Goal: Entertainment & Leisure: Consume media (video, audio)

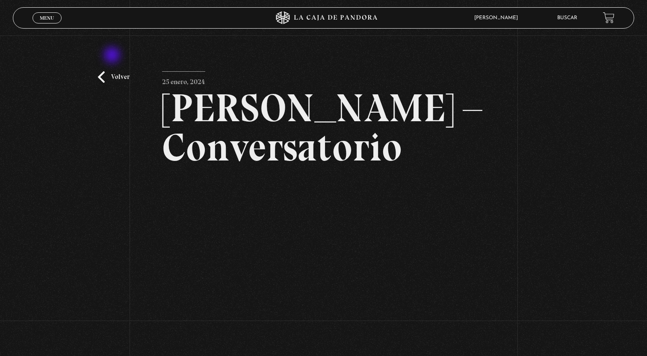
scroll to position [34, 0]
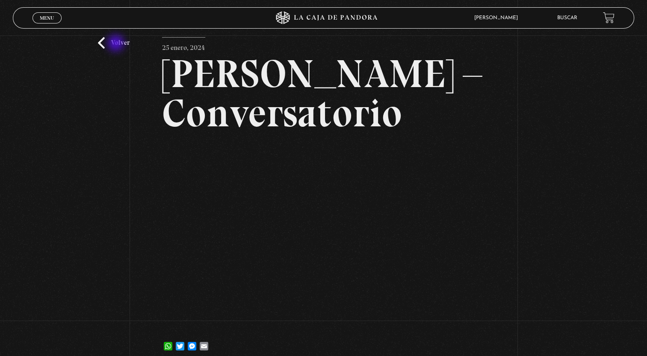
click at [117, 44] on link "Volver" at bounding box center [114, 43] width 32 height 12
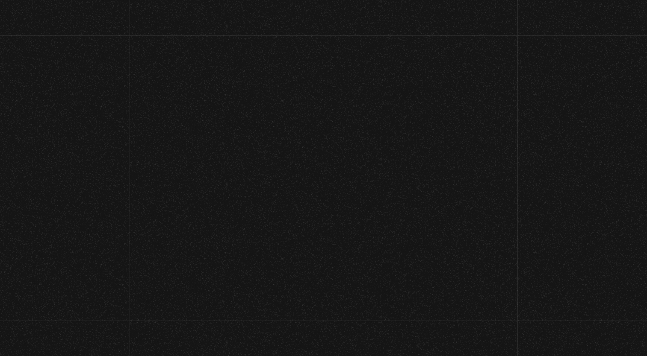
scroll to position [2426, 0]
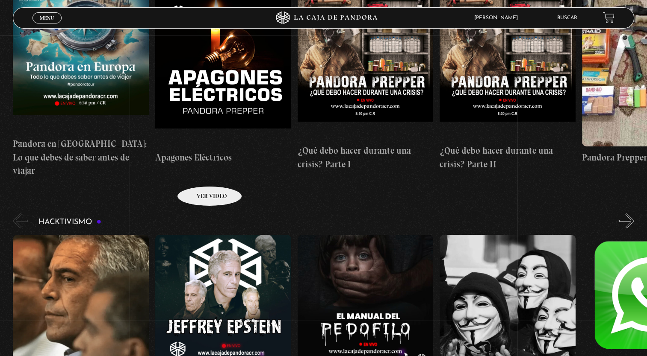
click at [198, 235] on figure at bounding box center [223, 312] width 136 height 154
